Goal: Information Seeking & Learning: Check status

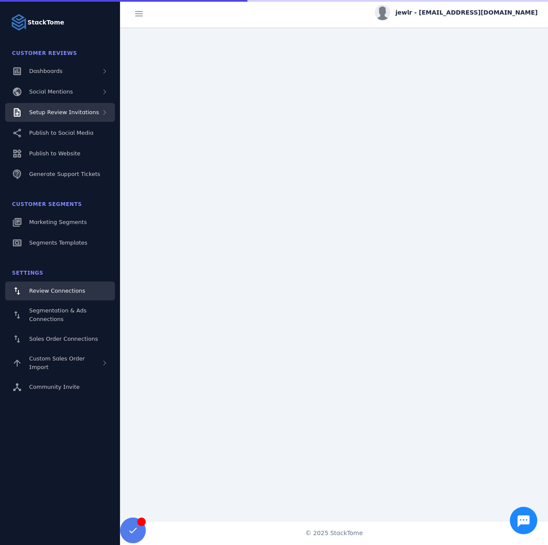
click at [73, 117] on div "Setup Review Invitations" at bounding box center [60, 112] width 110 height 19
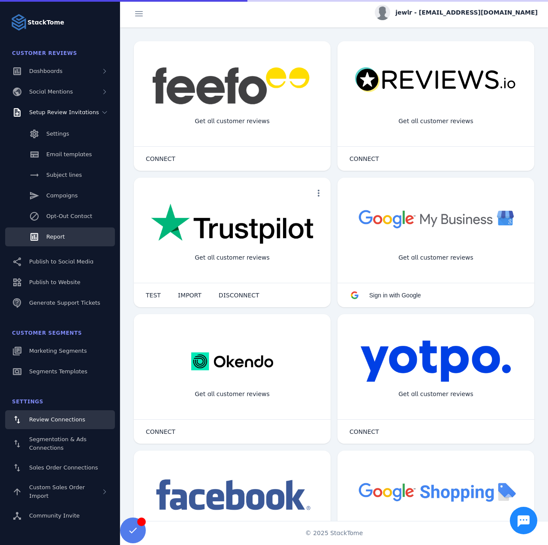
click at [61, 232] on link "Report" at bounding box center [60, 236] width 110 height 19
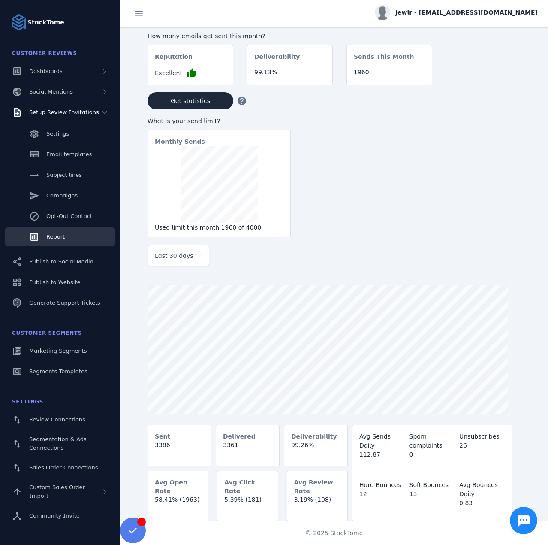
click at [168, 265] on div "Last 30 days" at bounding box center [178, 255] width 47 height 21
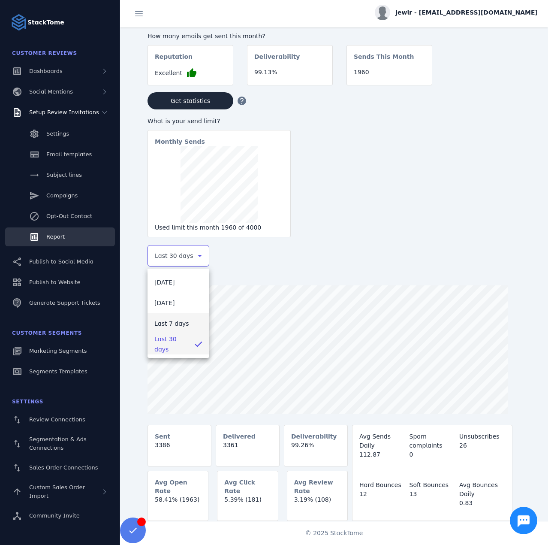
click at [177, 321] on span "Last 7 days" at bounding box center [171, 323] width 35 height 10
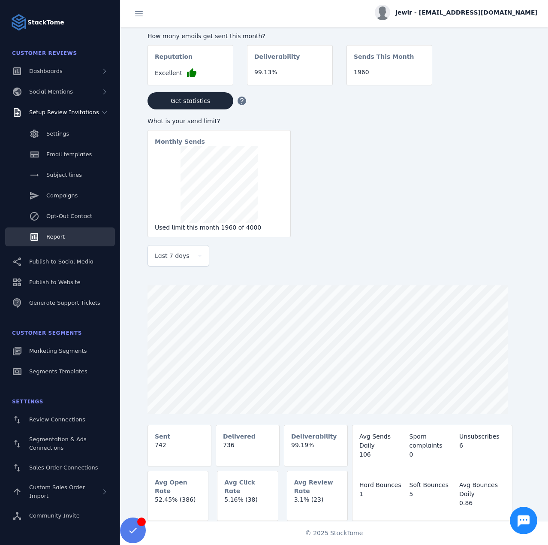
click at [474, 15] on span "jewlr - [EMAIL_ADDRESS][DOMAIN_NAME]" at bounding box center [466, 12] width 142 height 9
click at [509, 88] on button "Sign out" at bounding box center [507, 82] width 62 height 21
